Goal: Find contact information: Find contact information

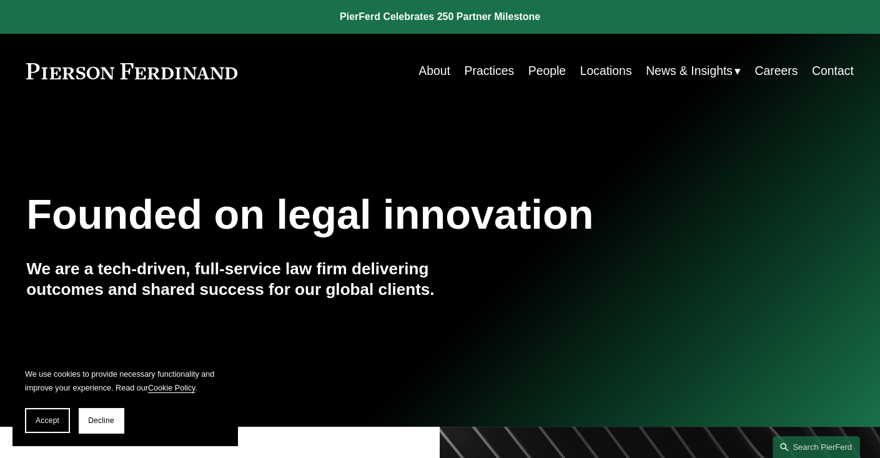
click at [843, 69] on link "Contact" at bounding box center [833, 71] width 42 height 24
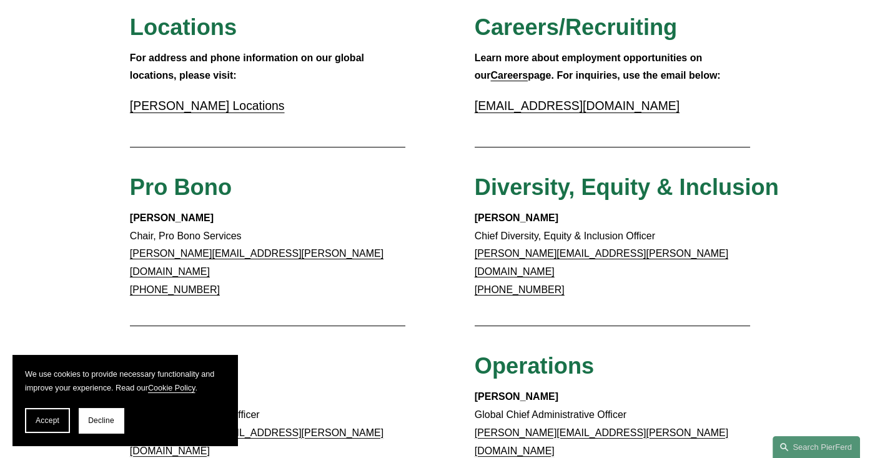
scroll to position [562, 0]
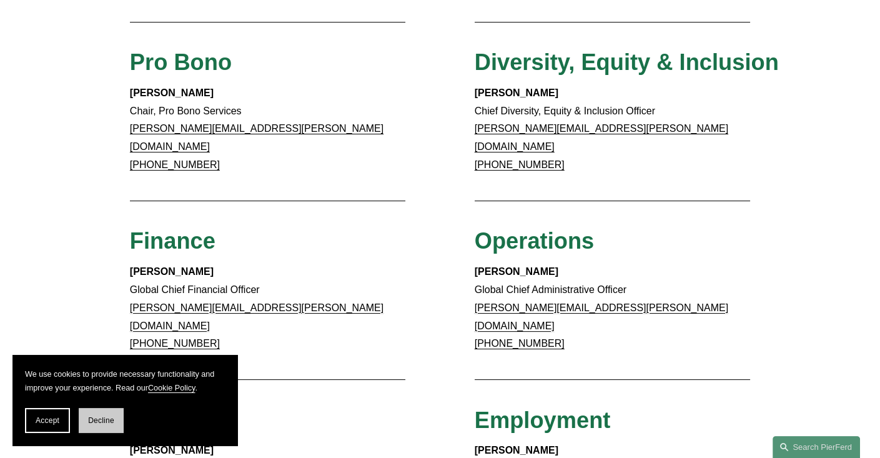
click at [106, 426] on button "Decline" at bounding box center [101, 420] width 45 height 25
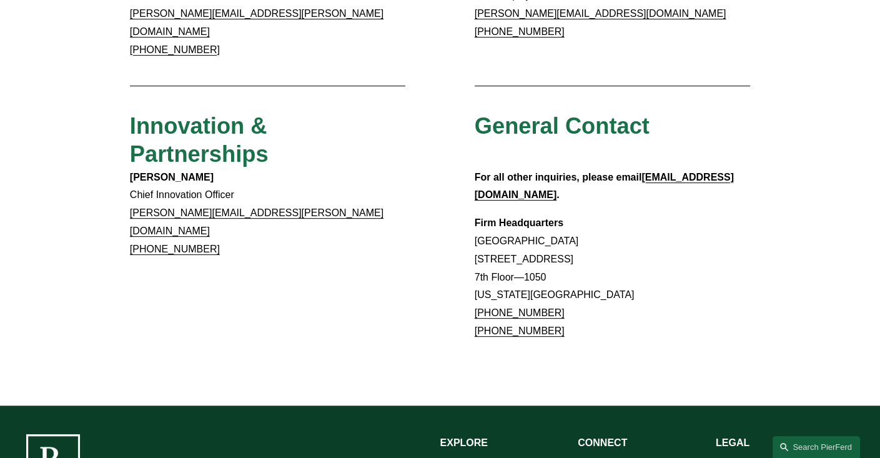
scroll to position [1052, 0]
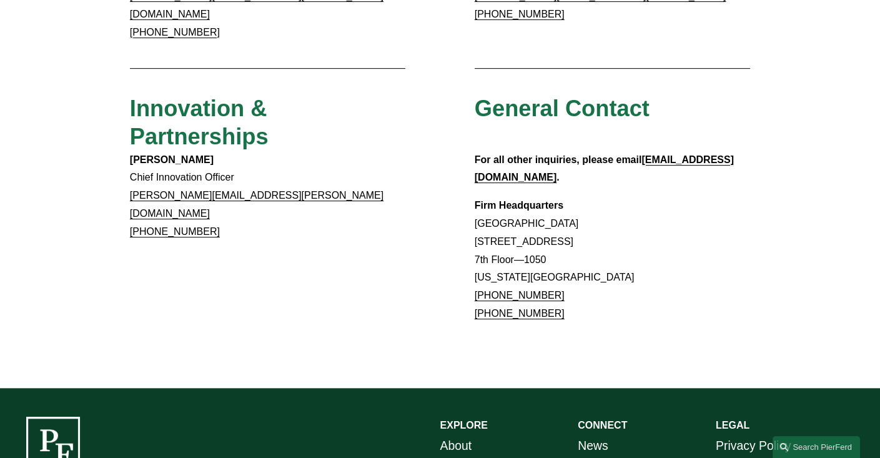
click at [747, 197] on p "Firm Headquarters [GEOGRAPHIC_DATA] [STREET_ADDRESS][US_STATE] [PHONE_NUMBER] […" at bounding box center [612, 260] width 276 height 126
click at [696, 154] on strong "[EMAIL_ADDRESS][DOMAIN_NAME]" at bounding box center [603, 168] width 259 height 29
drag, startPoint x: 746, startPoint y: 172, endPoint x: 733, endPoint y: 161, distance: 17.3
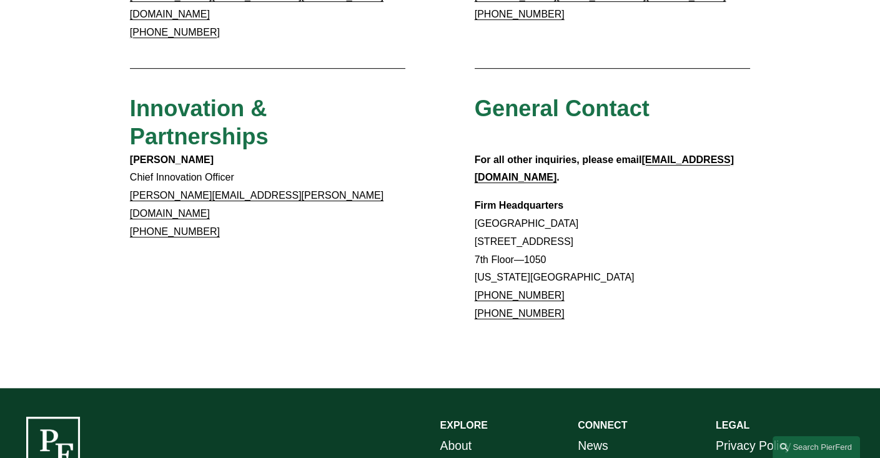
click at [746, 197] on p "Firm Headquarters [GEOGRAPHIC_DATA] [STREET_ADDRESS][US_STATE] [PHONE_NUMBER] […" at bounding box center [612, 260] width 276 height 126
drag, startPoint x: 738, startPoint y: 112, endPoint x: 652, endPoint y: 124, distance: 87.0
click at [652, 151] on div "For all other inquiries, please email [EMAIL_ADDRESS][DOMAIN_NAME] . Firm Headq…" at bounding box center [612, 237] width 276 height 172
drag, startPoint x: 733, startPoint y: 117, endPoint x: 644, endPoint y: 112, distance: 88.8
click at [644, 151] on p "For all other inquiries, please email [EMAIL_ADDRESS][DOMAIN_NAME] ." at bounding box center [612, 169] width 276 height 36
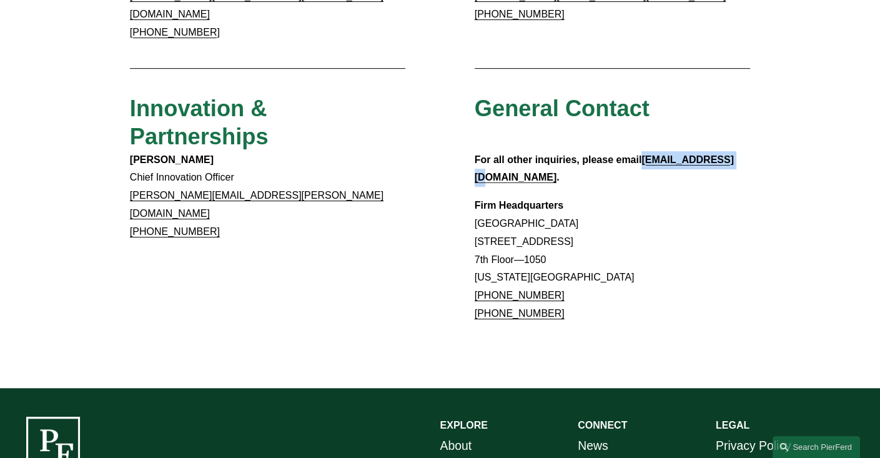
copy strong "[EMAIL_ADDRESS][DOMAIN_NAME]"
